Goal: Information Seeking & Learning: Learn about a topic

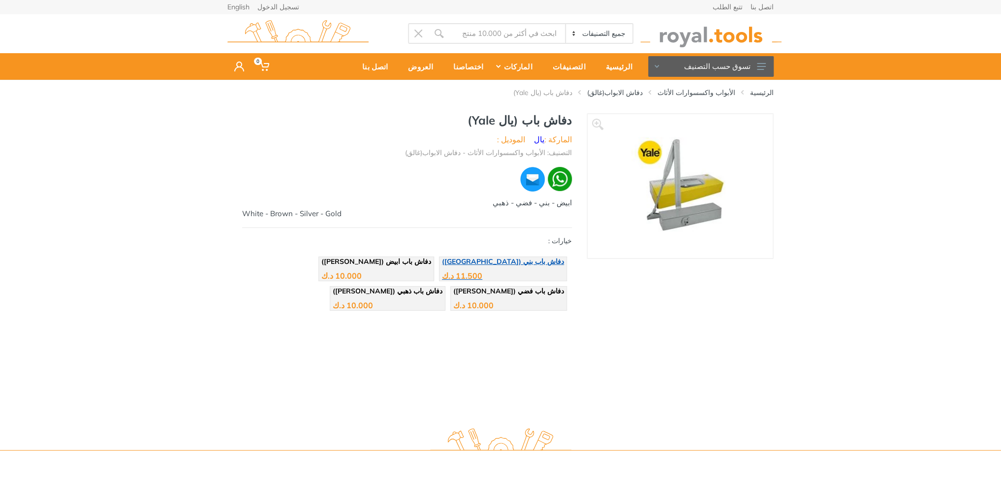
click at [537, 259] on span "دفاش باب بني ([GEOGRAPHIC_DATA])" at bounding box center [503, 261] width 122 height 9
